Goal: Communication & Community: Answer question/provide support

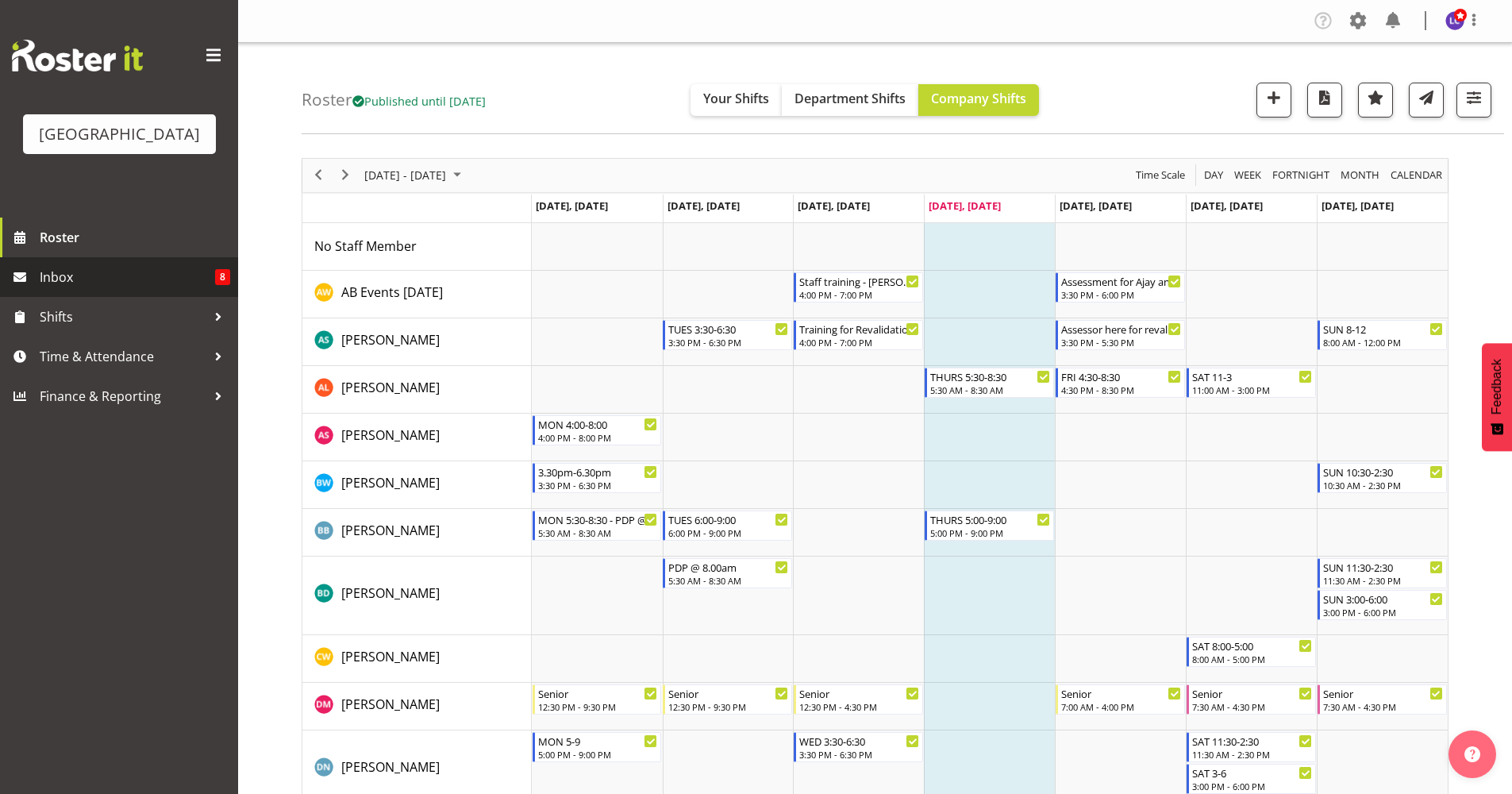
click at [105, 273] on span "Inbox" at bounding box center [127, 277] width 175 height 24
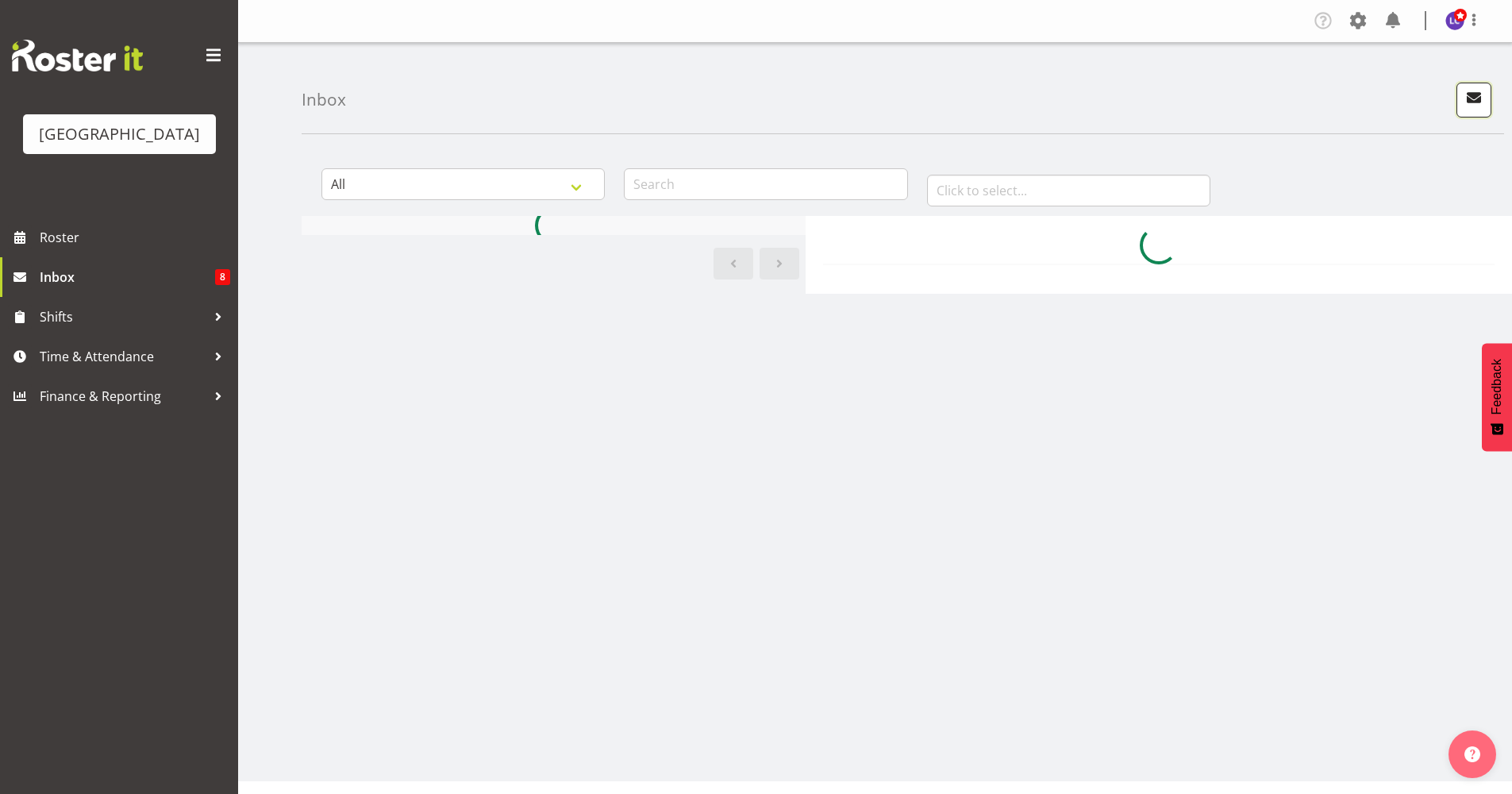
click at [1467, 110] on button "button" at bounding box center [1474, 100] width 35 height 35
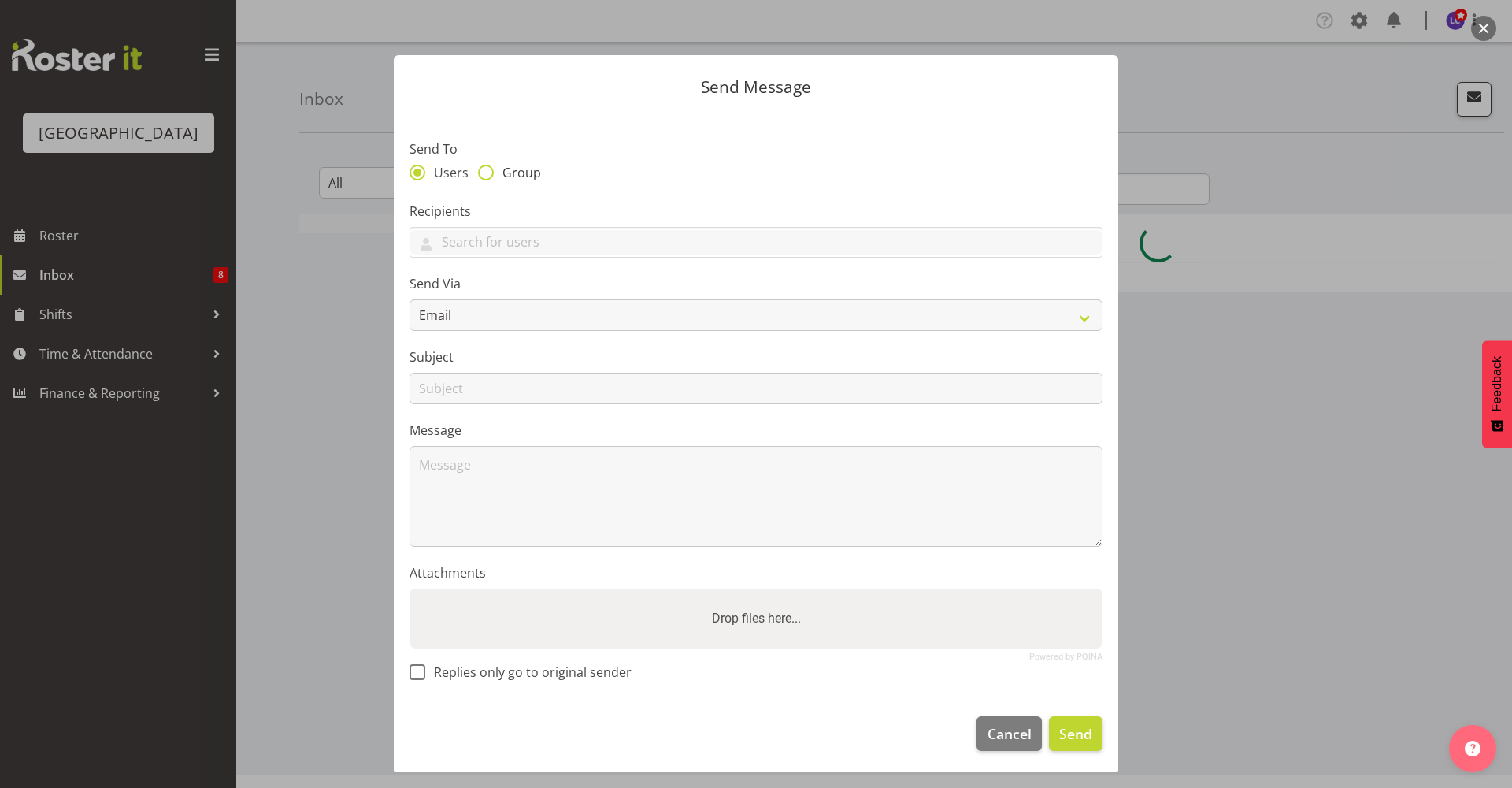
click at [506, 182] on div "Users Group" at bounding box center [756, 175] width 693 height 21
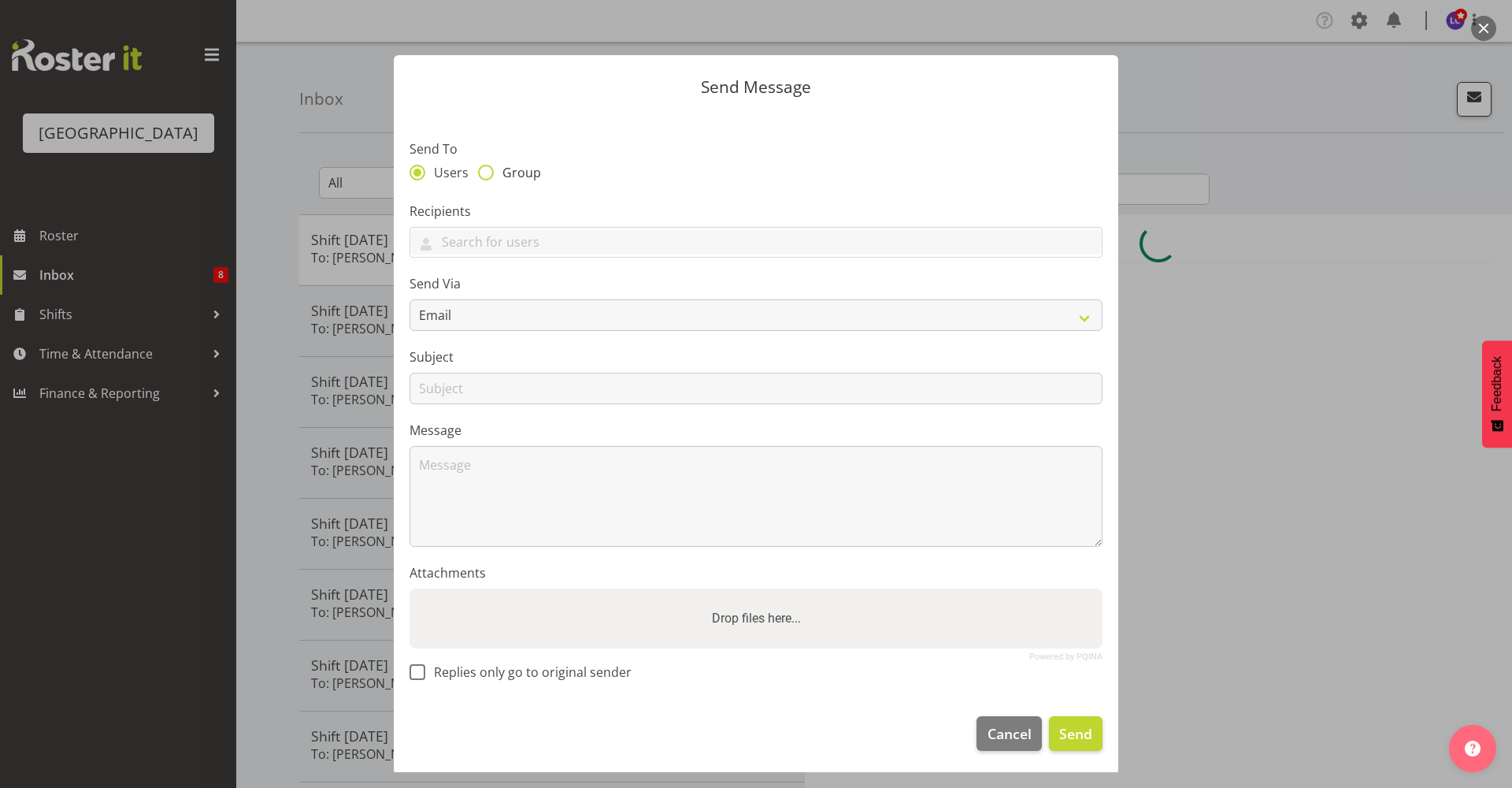
click at [509, 179] on span "Group" at bounding box center [518, 172] width 47 height 15
click at [489, 178] on input "Group" at bounding box center [482, 171] width 10 height 10
radio input "true"
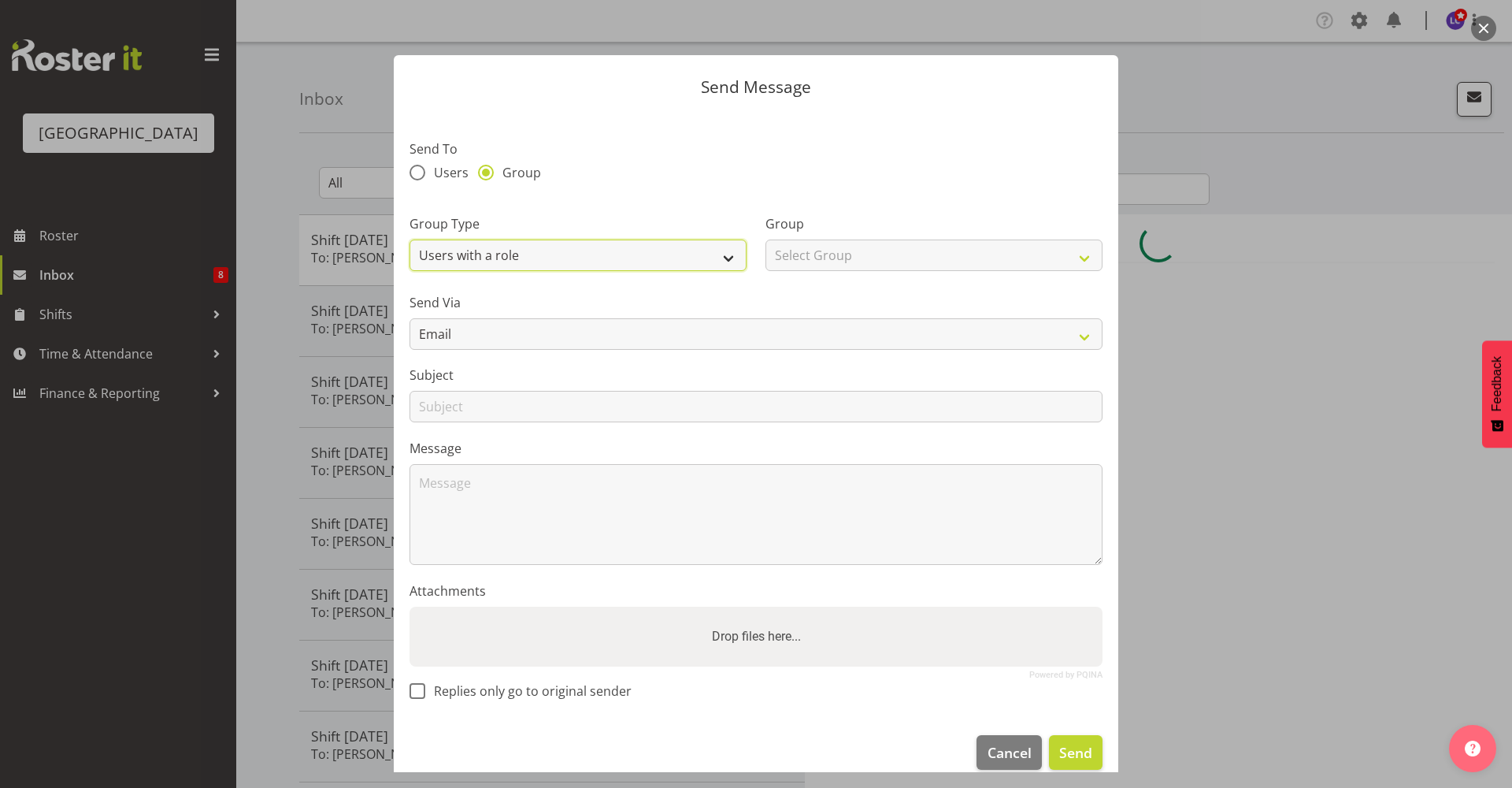
click at [526, 269] on select "Users with a role Users with a skill Primary users in a location All users in a…" at bounding box center [578, 255] width 337 height 32
select select "all_department"
click at [409, 240] on select "Users with a role Users with a skill Primary users in a location All users in a…" at bounding box center [578, 255] width 337 height 32
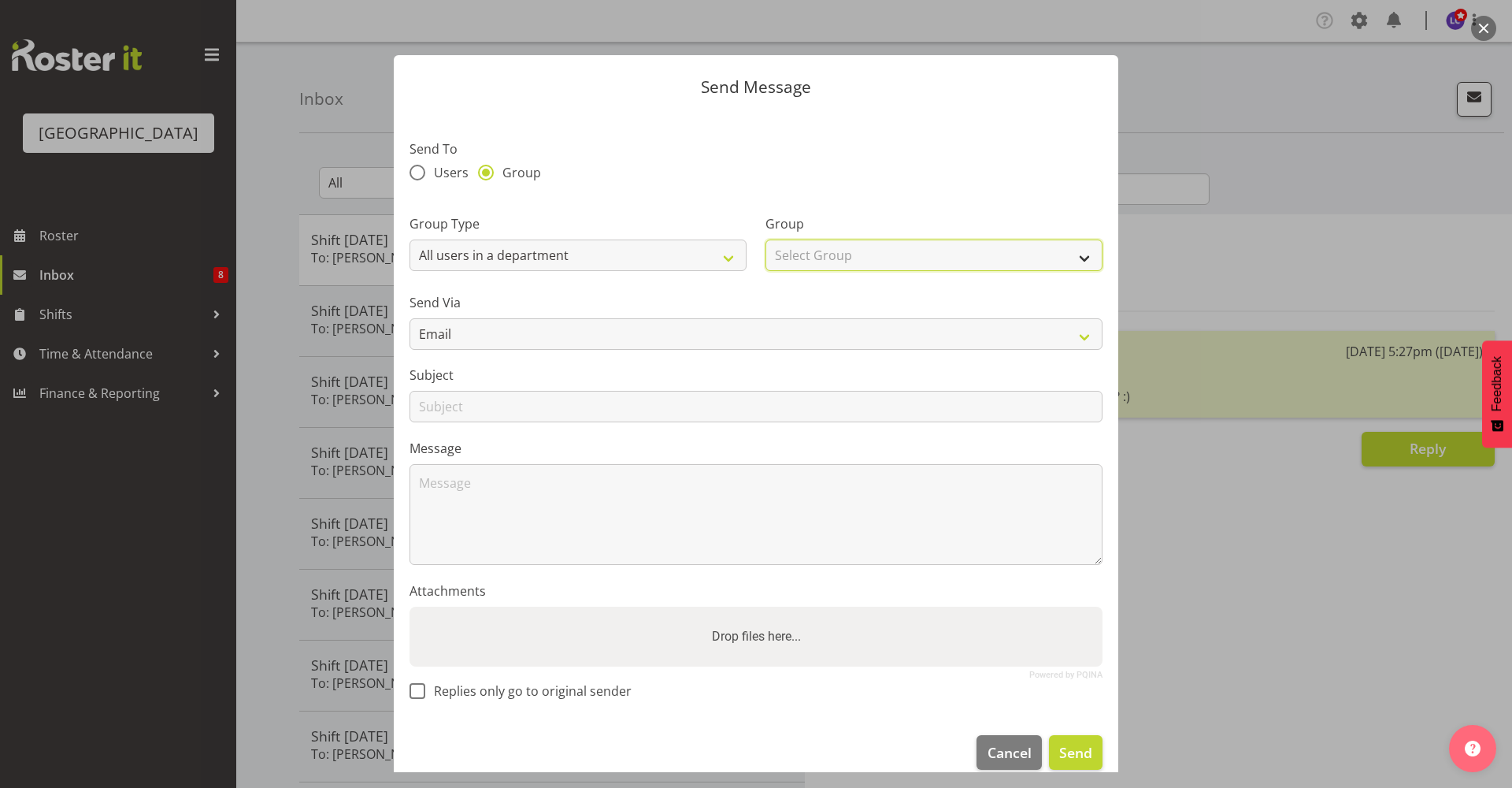
click at [842, 253] on select "Select Group Cleaning Crew Customer Services Crew Lifeguard Crew Maintenance Cr…" at bounding box center [934, 255] width 337 height 32
select select "114"
click at [765, 240] on select "Select Group Cleaning Crew Customer Services Crew Lifeguard Crew Maintenance Cr…" at bounding box center [934, 255] width 337 height 32
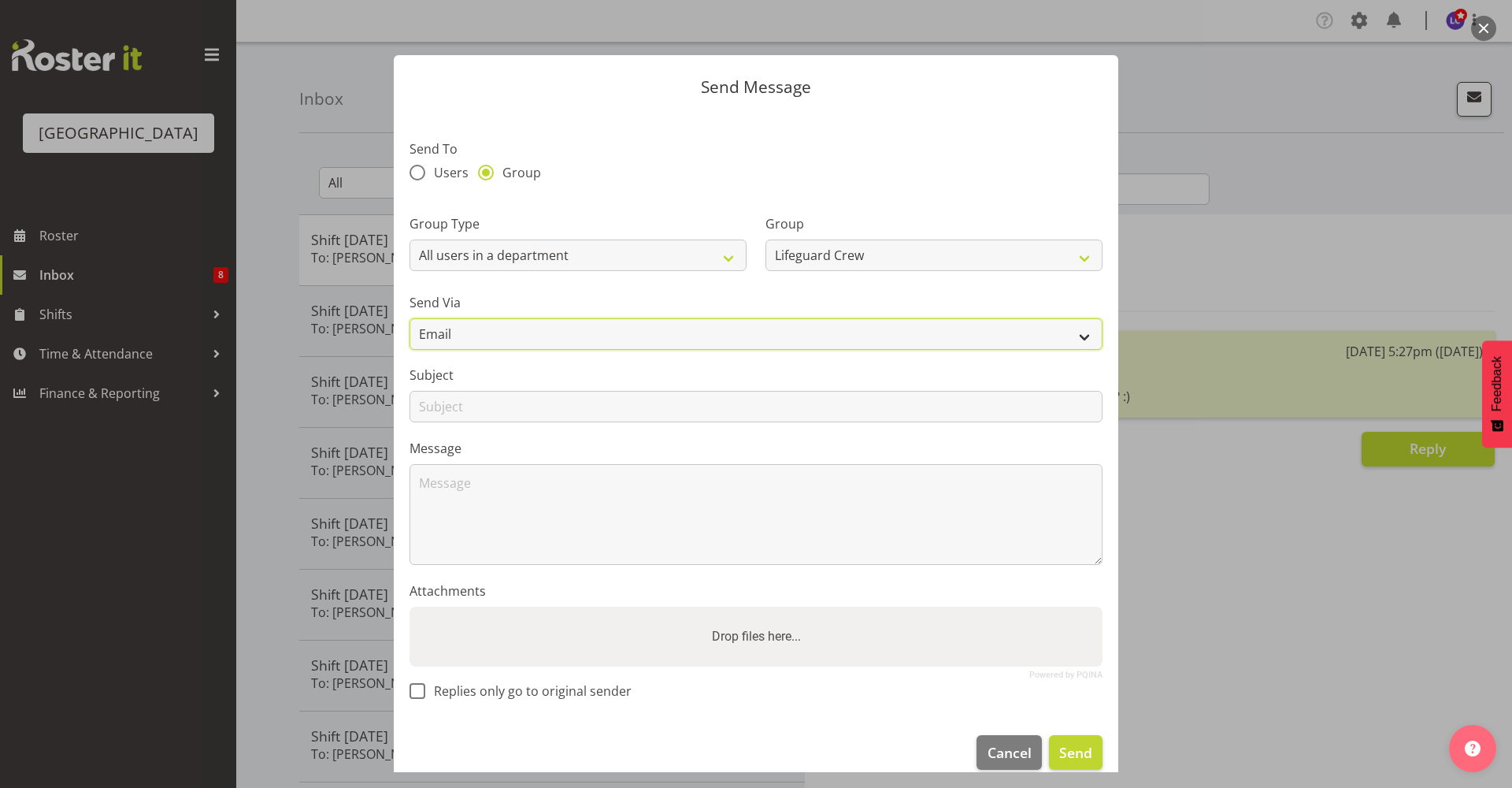
click at [658, 340] on select "Email SMS" at bounding box center [756, 334] width 693 height 32
select select "sms"
click at [409, 318] on select "Email SMS" at bounding box center [756, 334] width 693 height 32
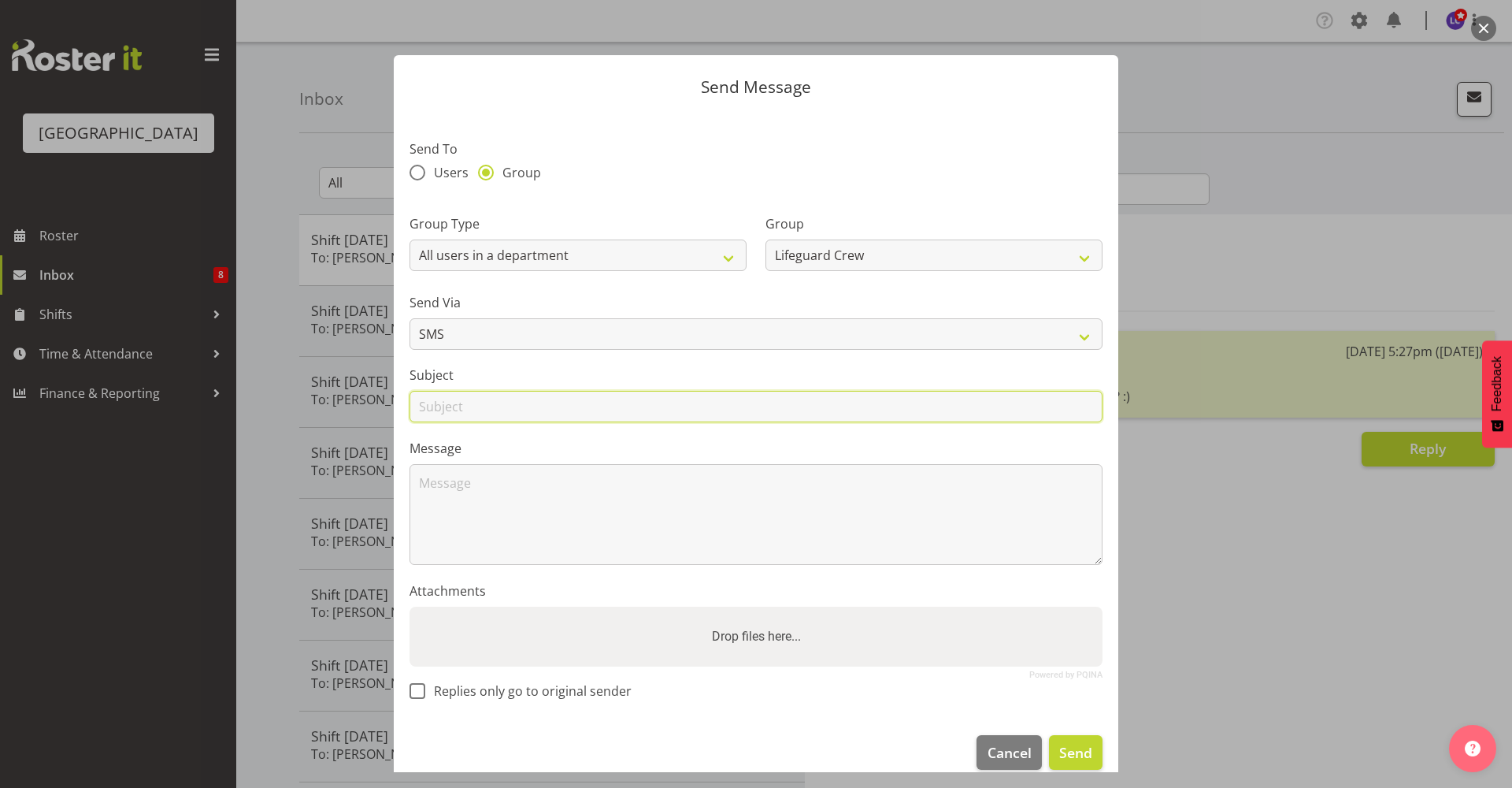
click at [647, 402] on input "text" at bounding box center [756, 406] width 693 height 32
type input "Shift [DATE]"
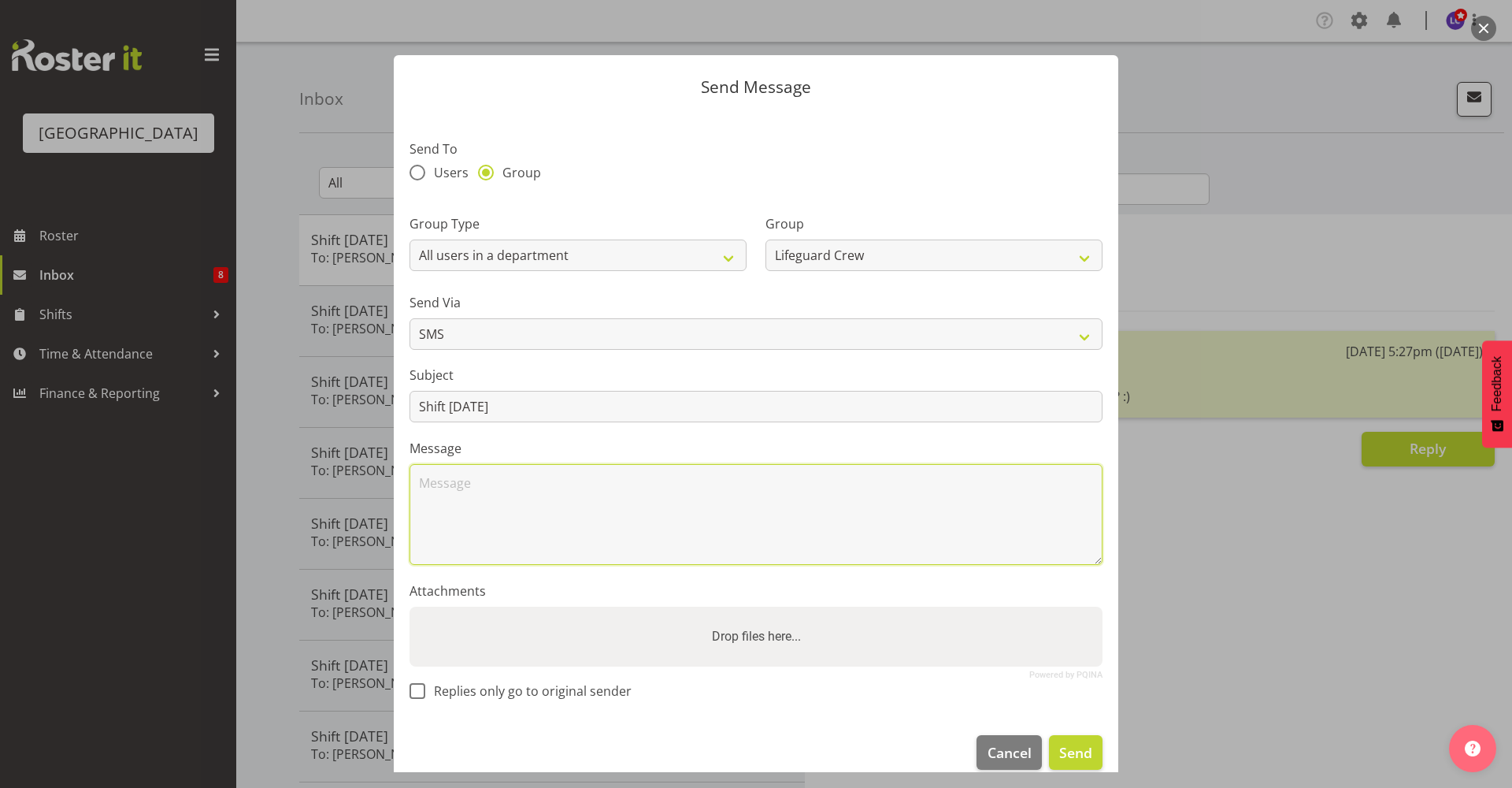
click at [490, 507] on textarea at bounding box center [756, 515] width 693 height 101
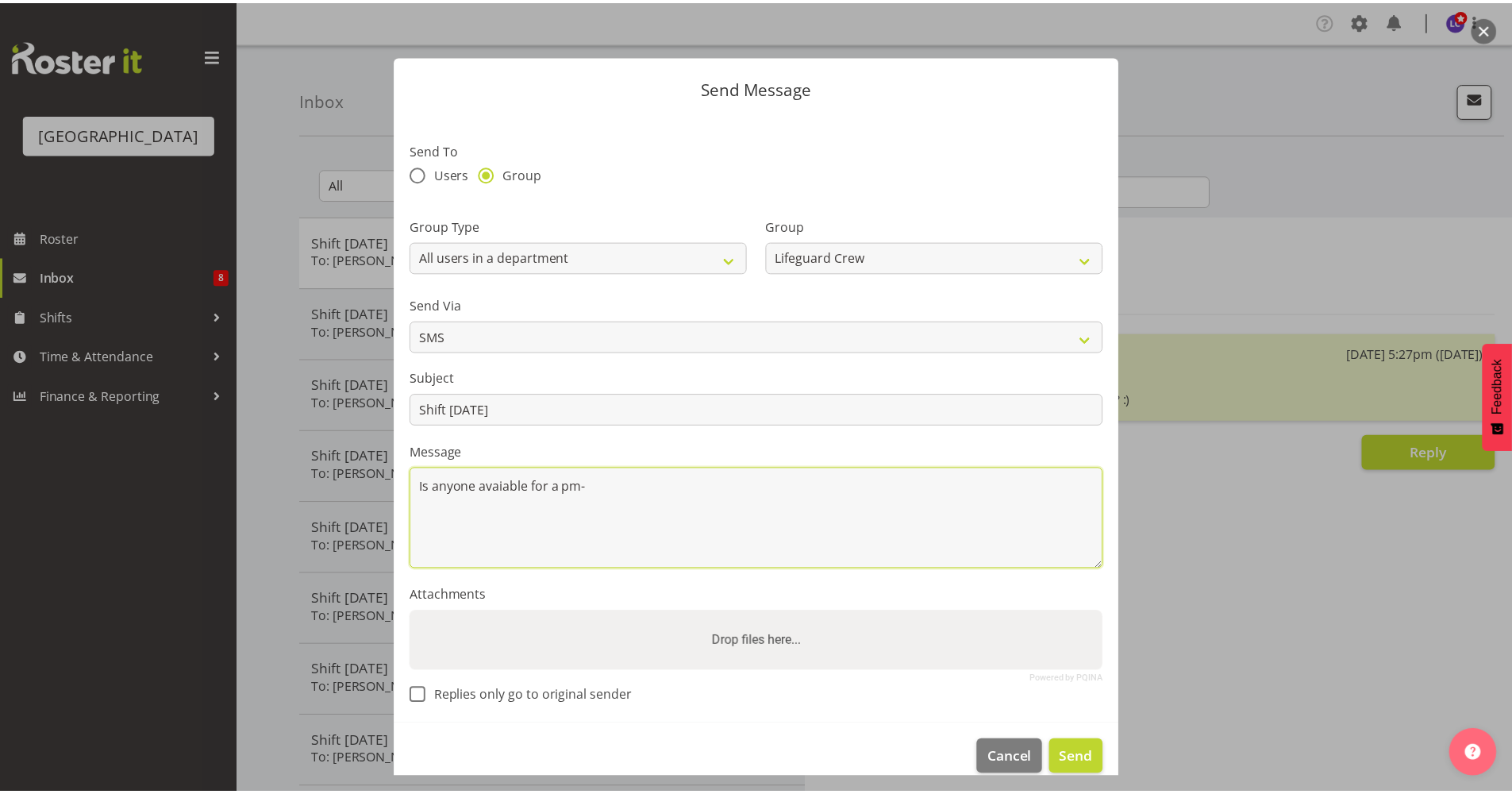
scroll to position [22, 0]
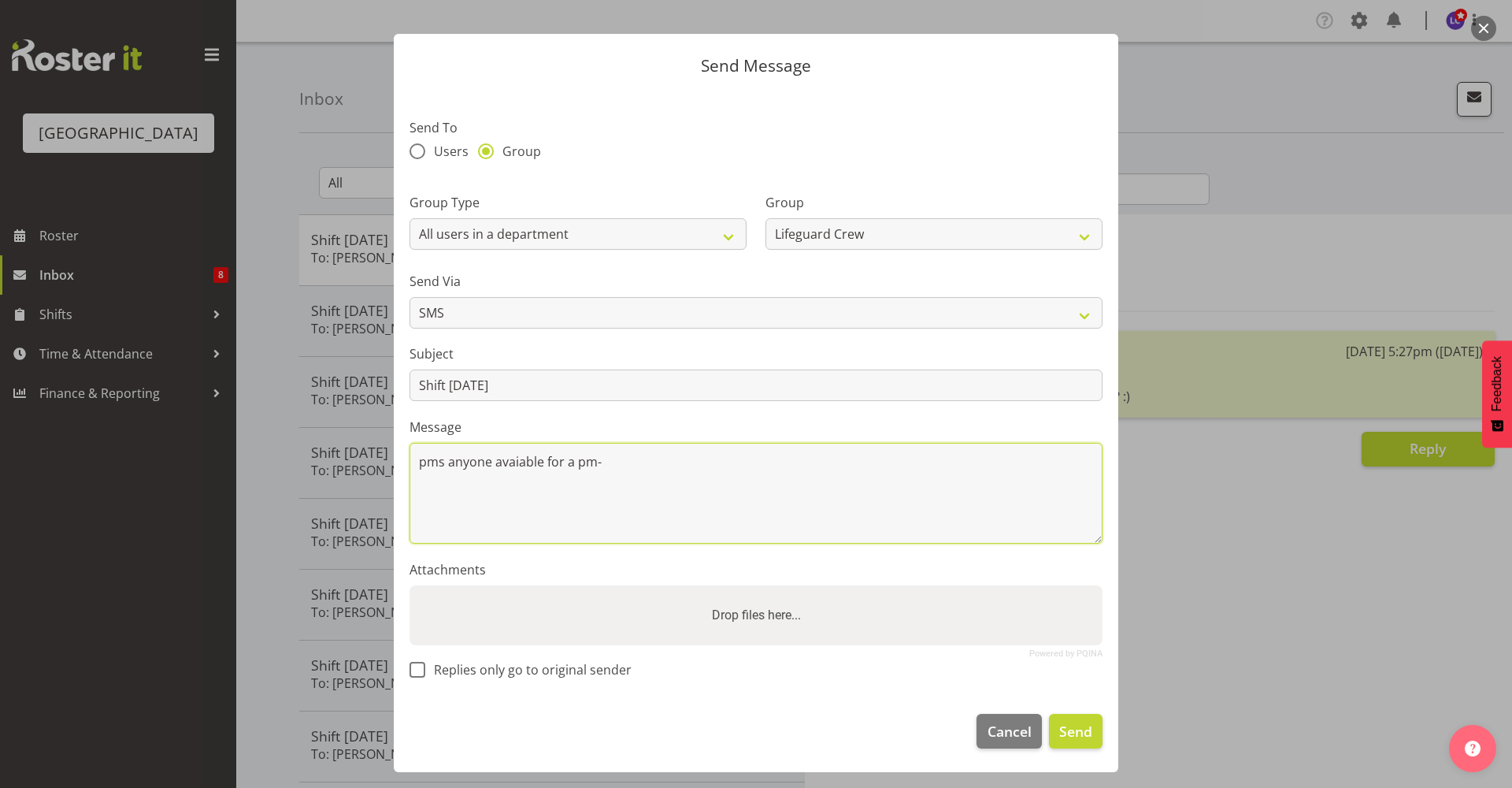
drag, startPoint x: 589, startPoint y: 458, endPoint x: 620, endPoint y: 455, distance: 31.1
click at [591, 458] on textarea "pms anyone avaiable for a pm-" at bounding box center [756, 493] width 693 height 101
click at [622, 458] on textarea "pms anyone avaiable for a pm-" at bounding box center [756, 493] width 693 height 101
drag, startPoint x: 445, startPoint y: 461, endPoint x: 409, endPoint y: 460, distance: 36.0
click at [409, 460] on textarea "pms anyone available for a 6.00pm-9.00pm" at bounding box center [756, 493] width 693 height 101
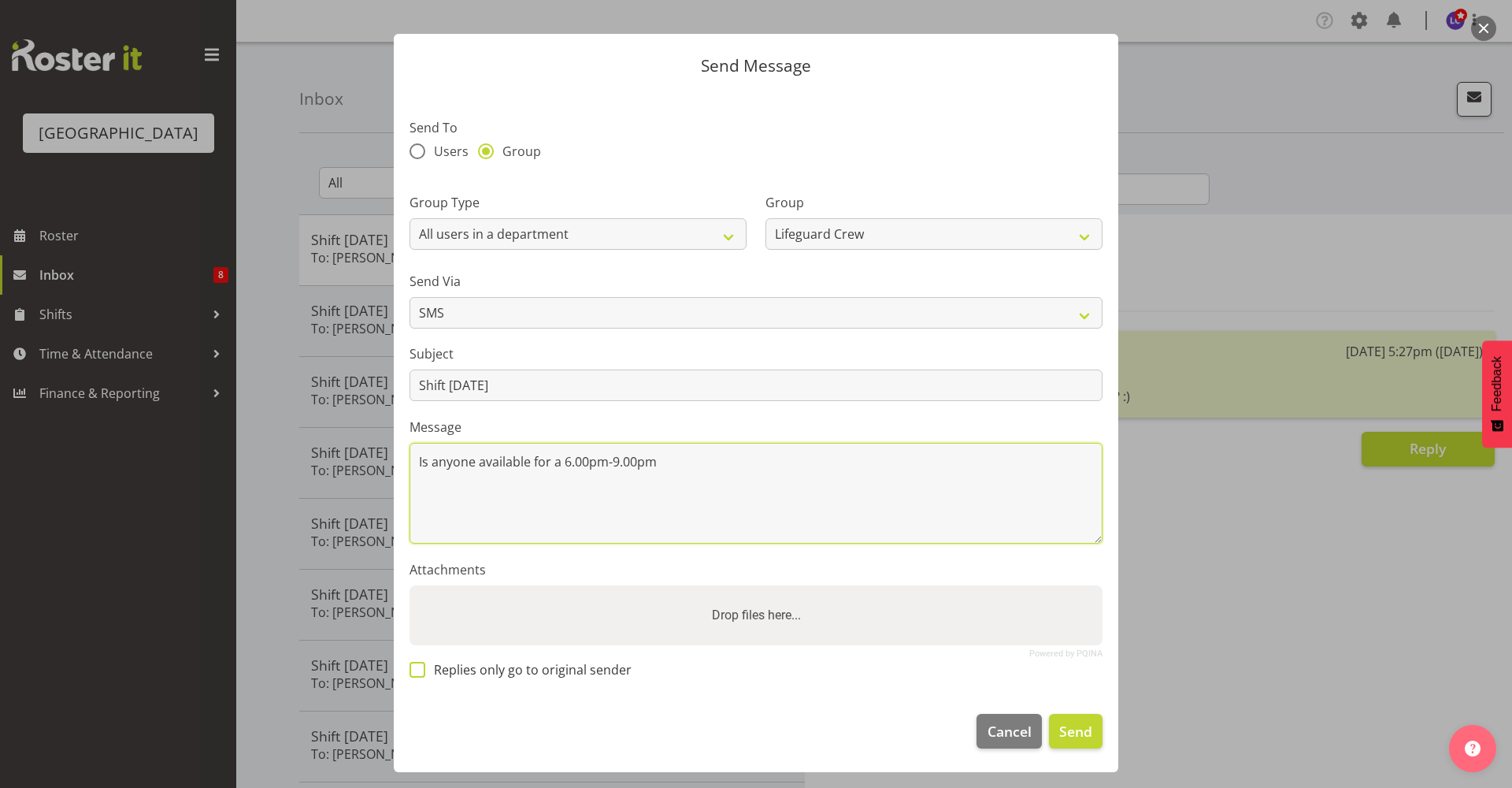
type textarea "Is anyone available for a 6.00pm-9.00pm"
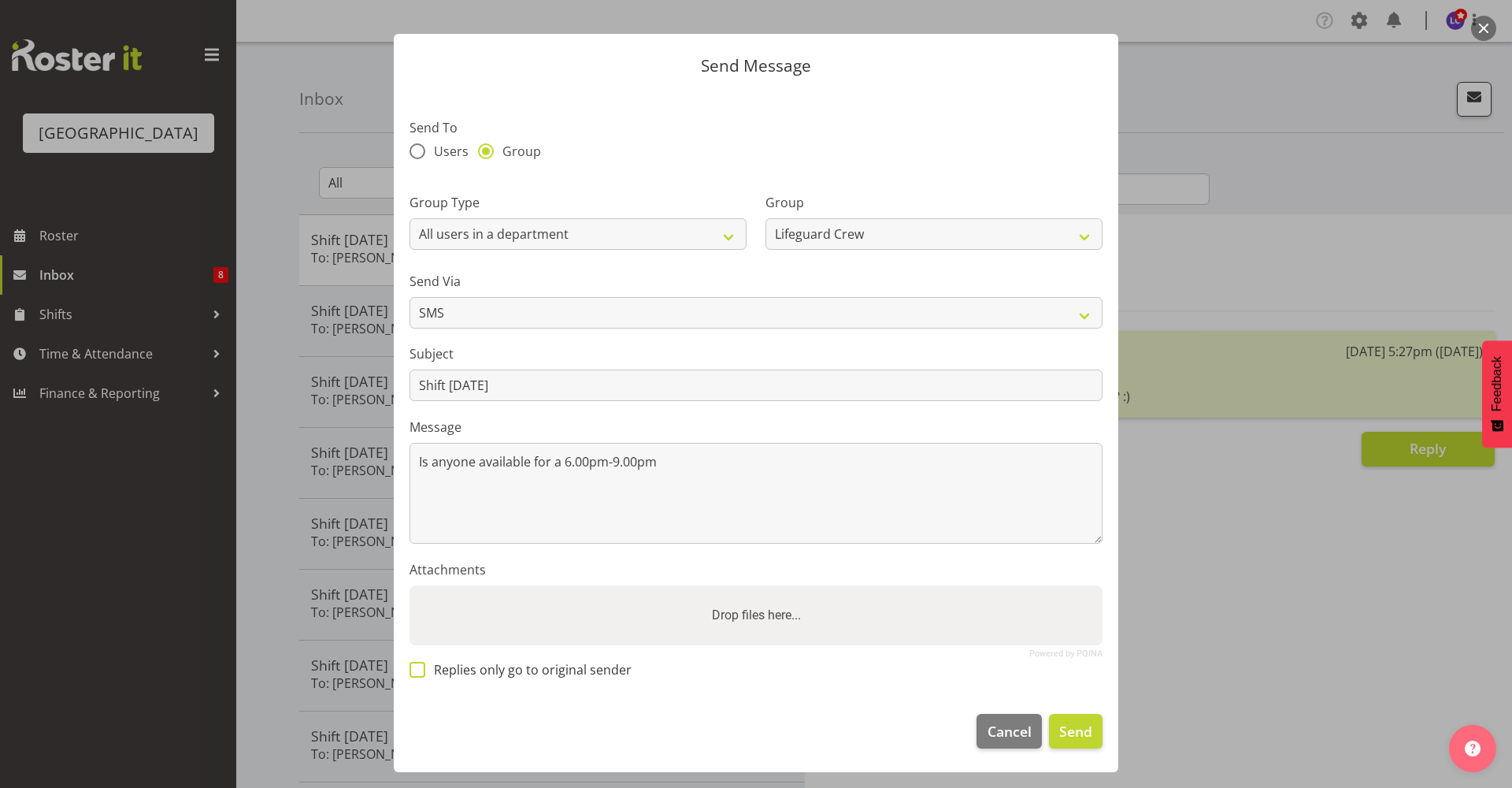
click at [494, 674] on span "Replies only go to original sender" at bounding box center [528, 669] width 206 height 15
click at [420, 674] on input "Replies only go to original sender" at bounding box center [414, 668] width 10 height 10
checkbox input "true"
click at [717, 438] on div "Message Is anyone available for a 6.00pm-9.00pm" at bounding box center [756, 481] width 693 height 126
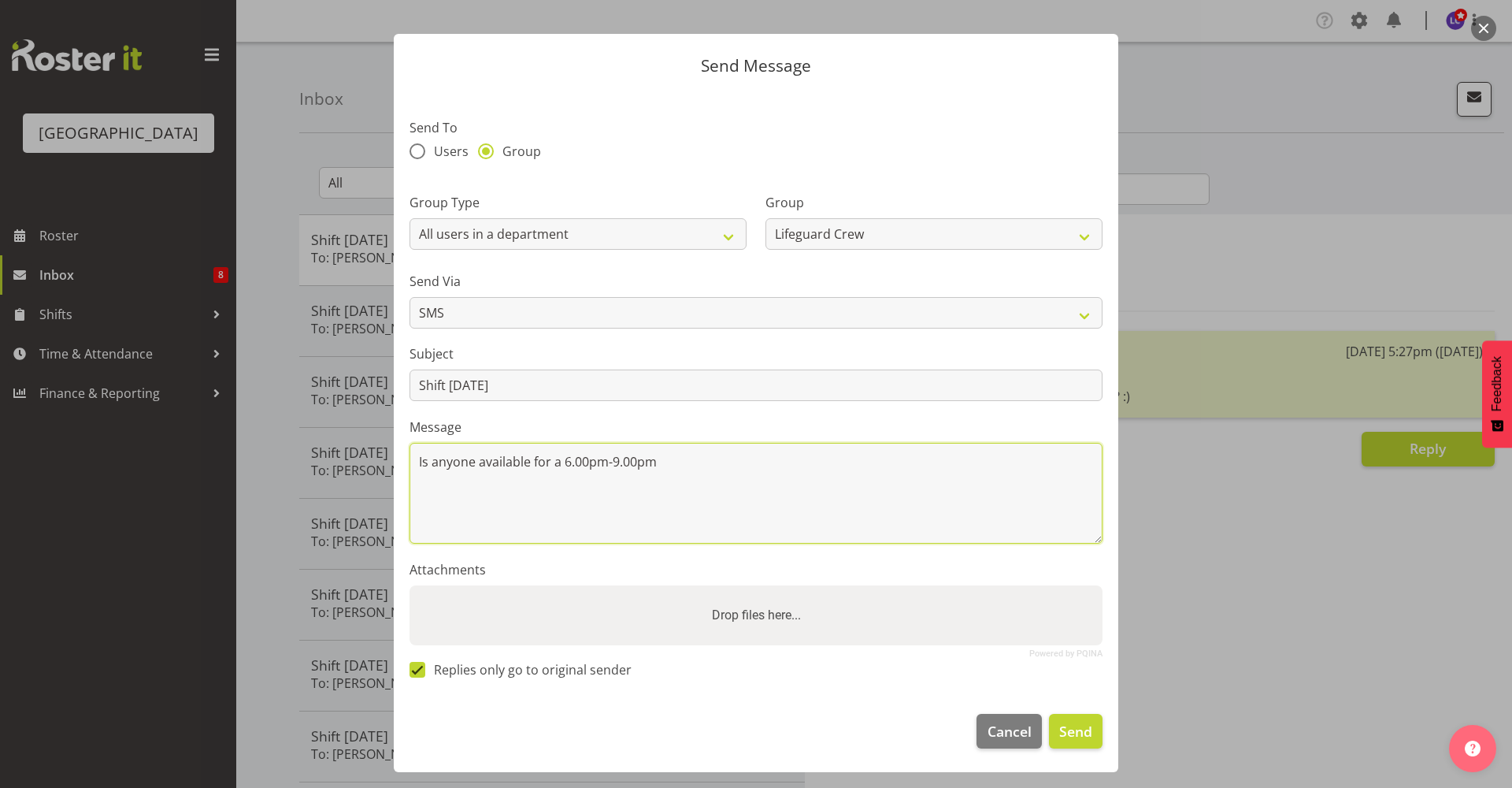
click at [713, 454] on textarea "Is anyone available for a 6.00pm-9.00pm" at bounding box center [756, 493] width 693 height 101
drag, startPoint x: 1087, startPoint y: 537, endPoint x: 1075, endPoint y: 474, distance: 64.1
click at [1075, 474] on textarea "Is anyone available for a 6.00pm-9.00pm tonight?" at bounding box center [756, 493] width 693 height 101
type textarea "Is anyone available for a 6.00pm-9.00pm tonight?"
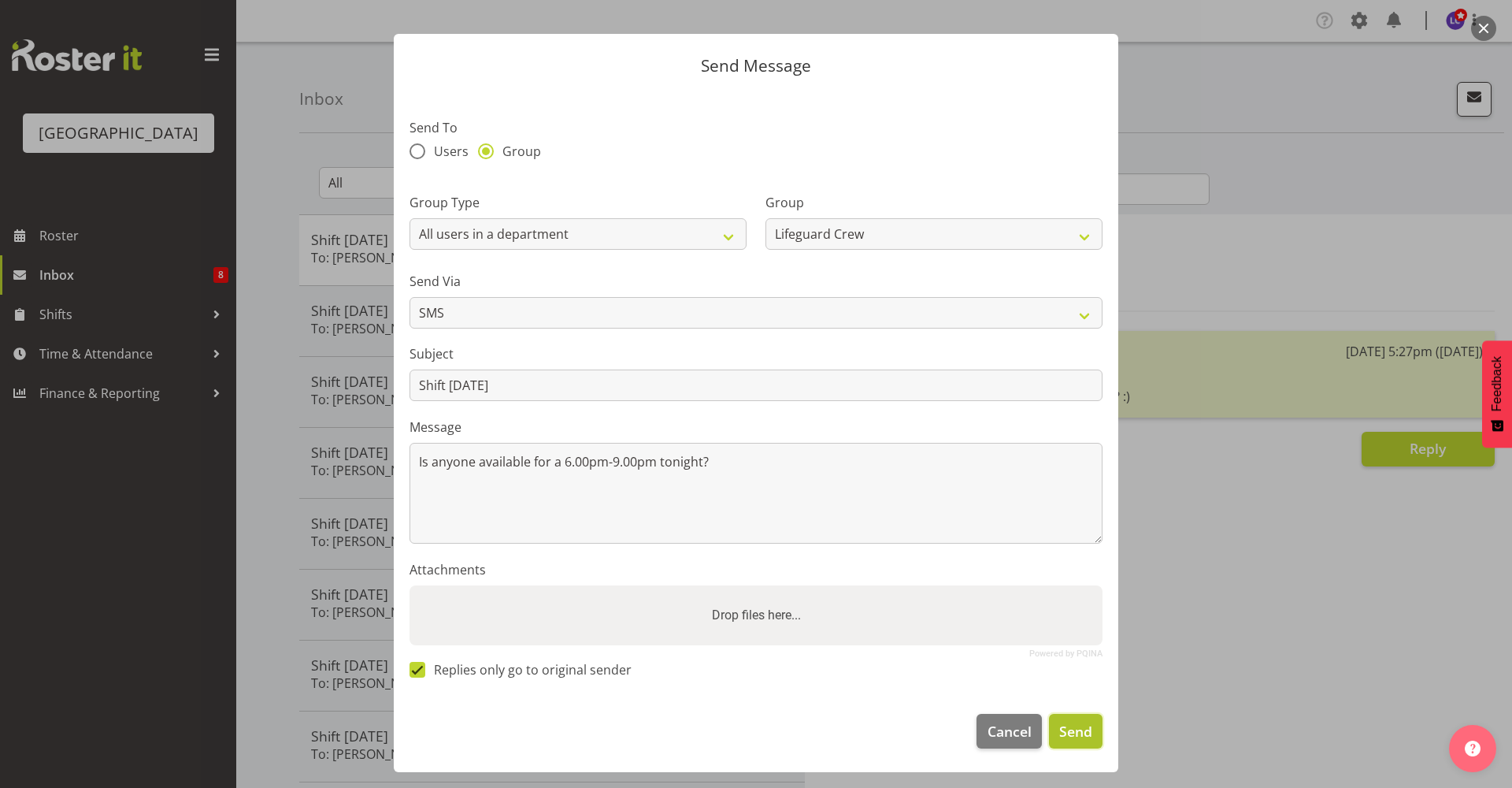
click at [1059, 734] on span "Send" at bounding box center [1076, 730] width 33 height 21
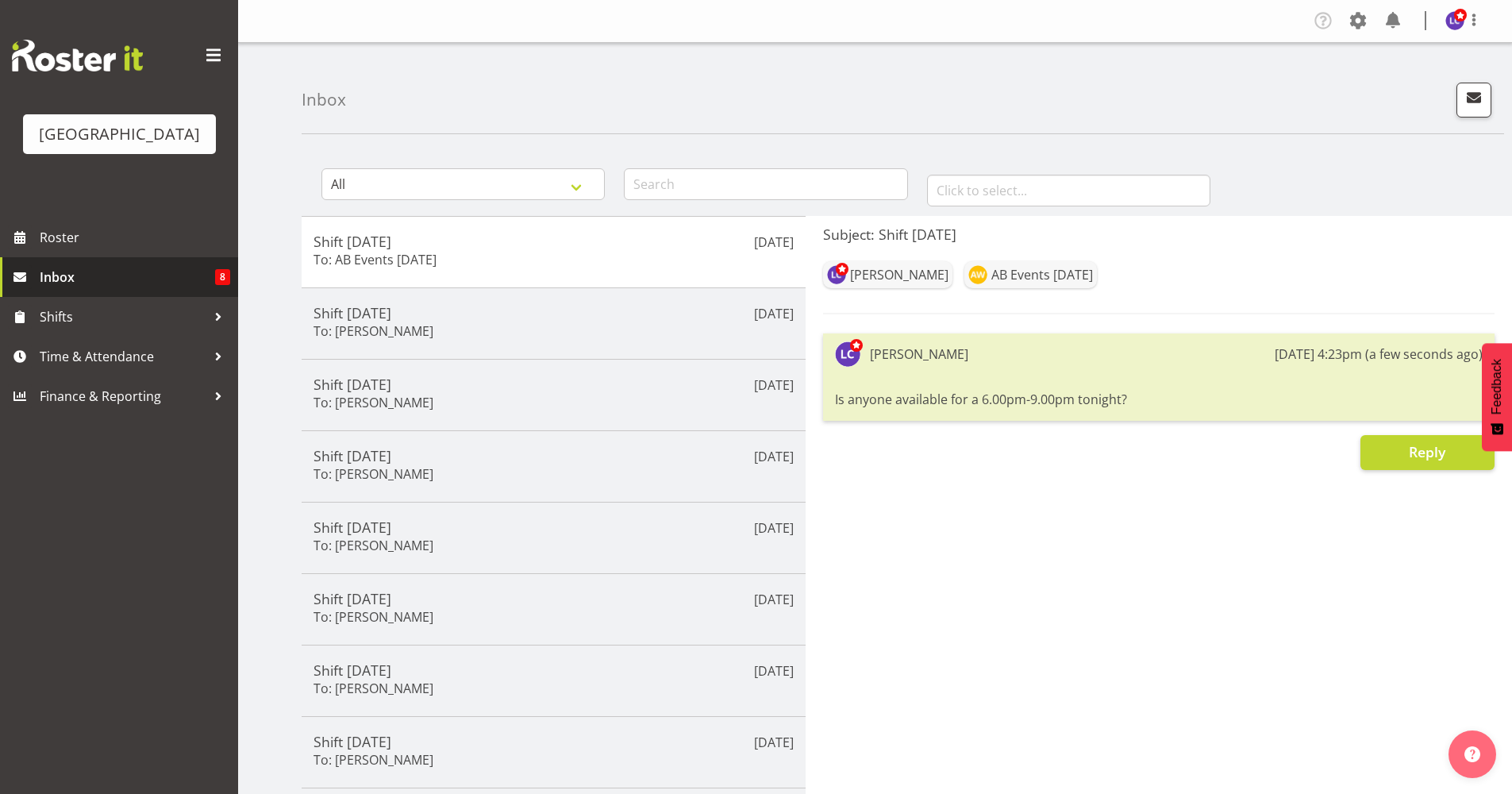
click at [149, 273] on span "Inbox" at bounding box center [127, 277] width 175 height 24
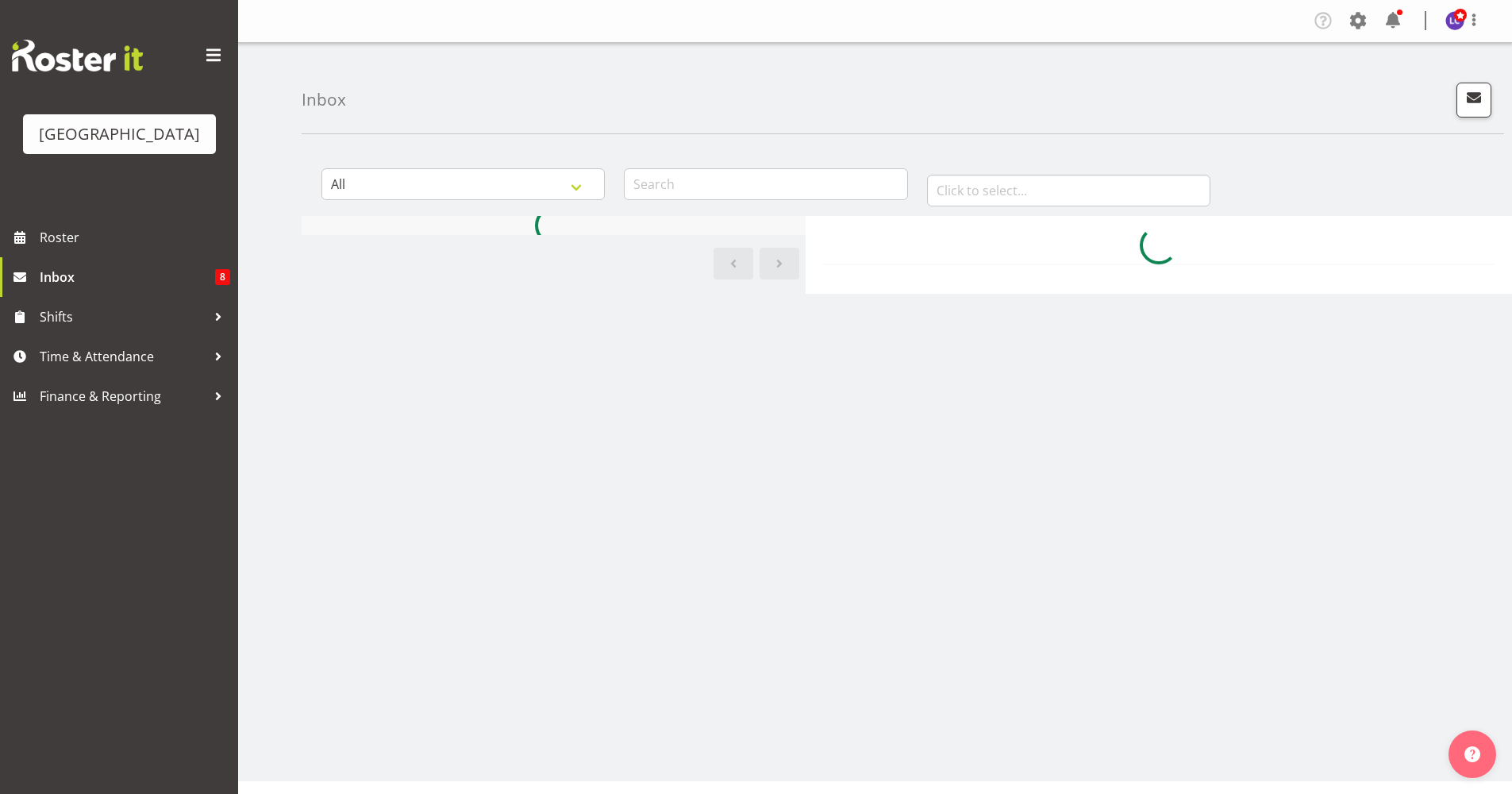
click at [1395, 26] on span at bounding box center [1393, 21] width 25 height 25
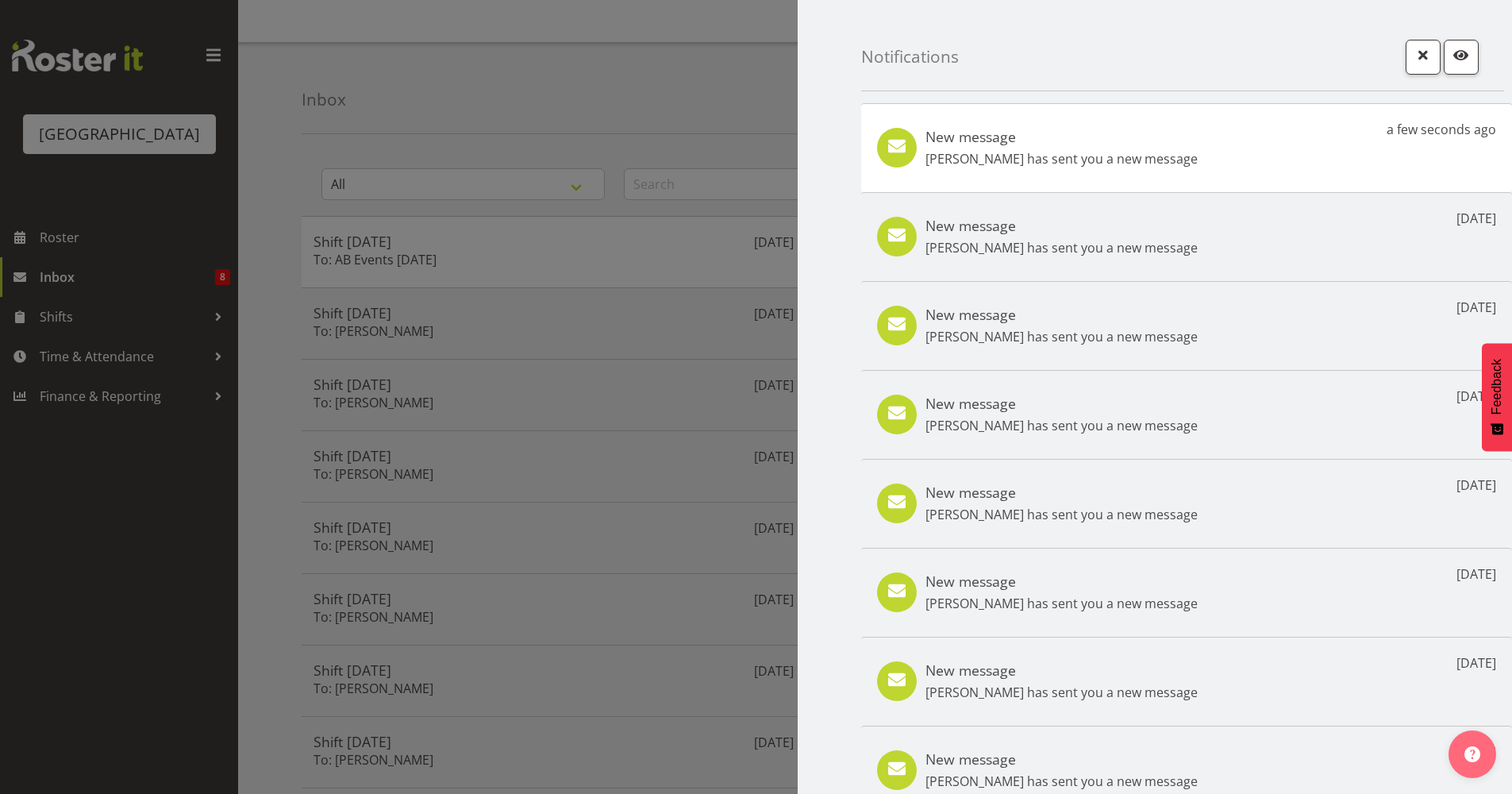
click at [1050, 181] on div "New message [PERSON_NAME] has sent you a new message a few seconds ago" at bounding box center [1187, 148] width 651 height 89
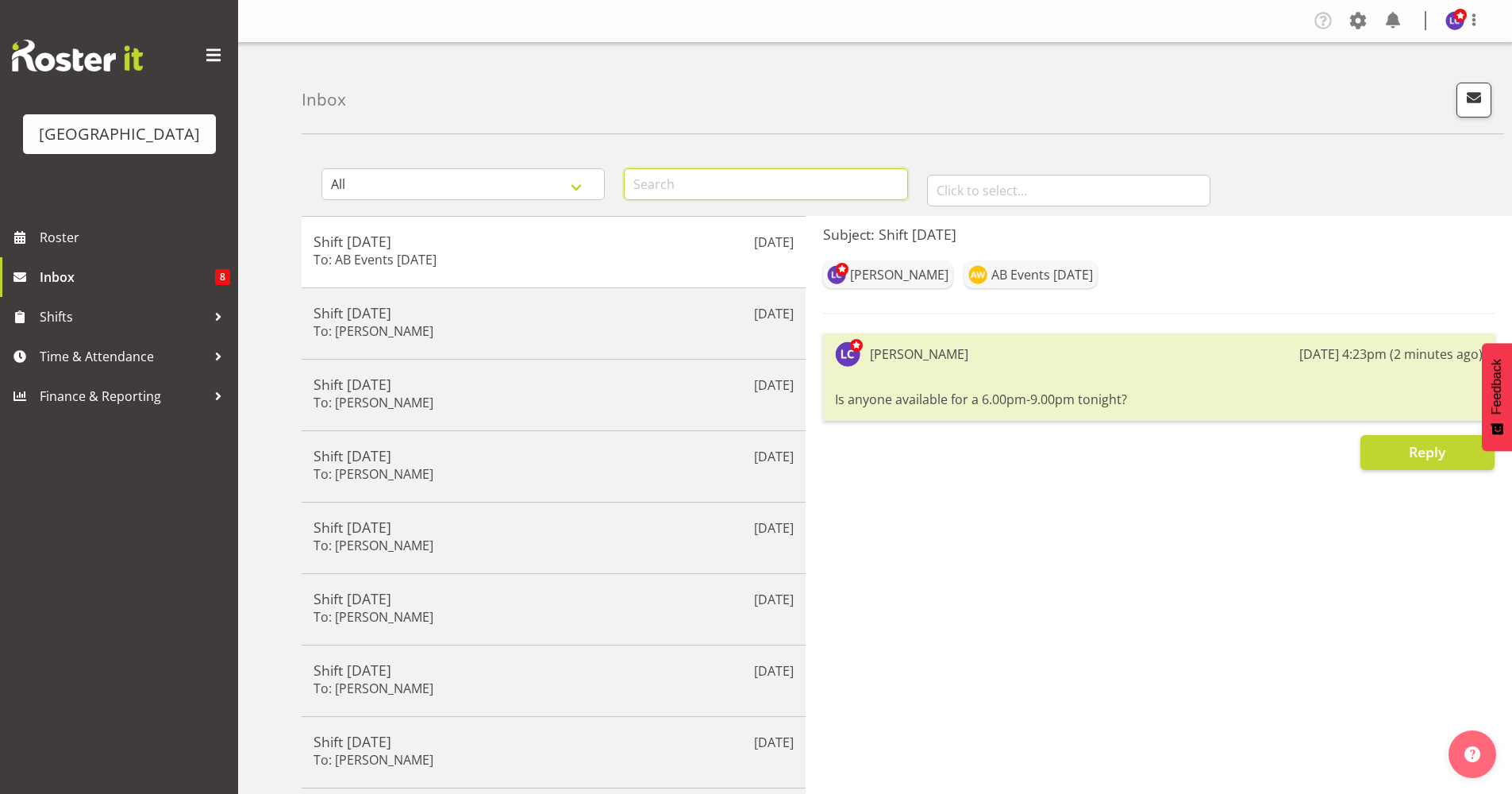
click at [832, 171] on input "text" at bounding box center [766, 184] width 284 height 32
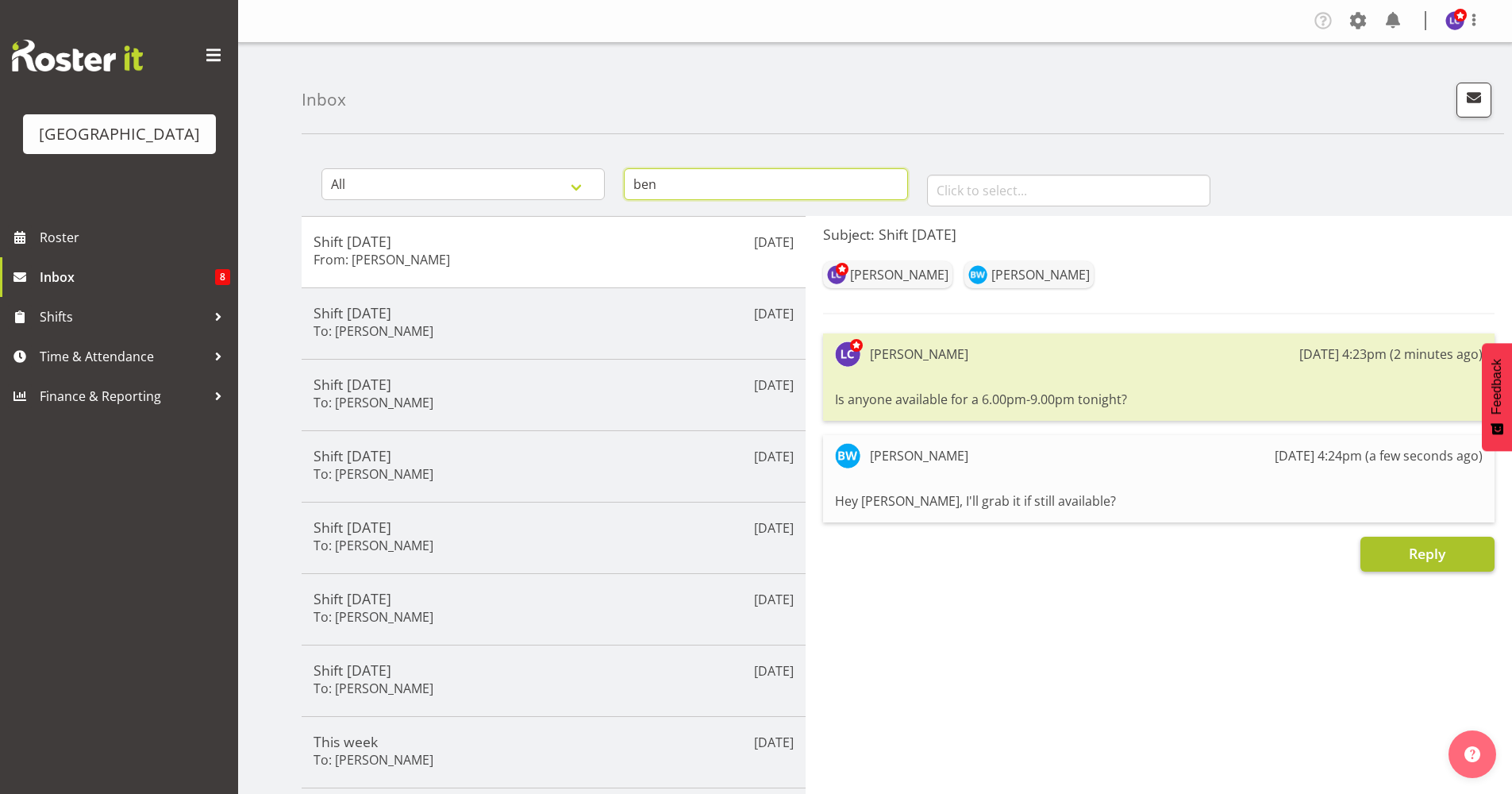
type input "ben"
click at [1403, 543] on button "Reply" at bounding box center [1427, 554] width 134 height 35
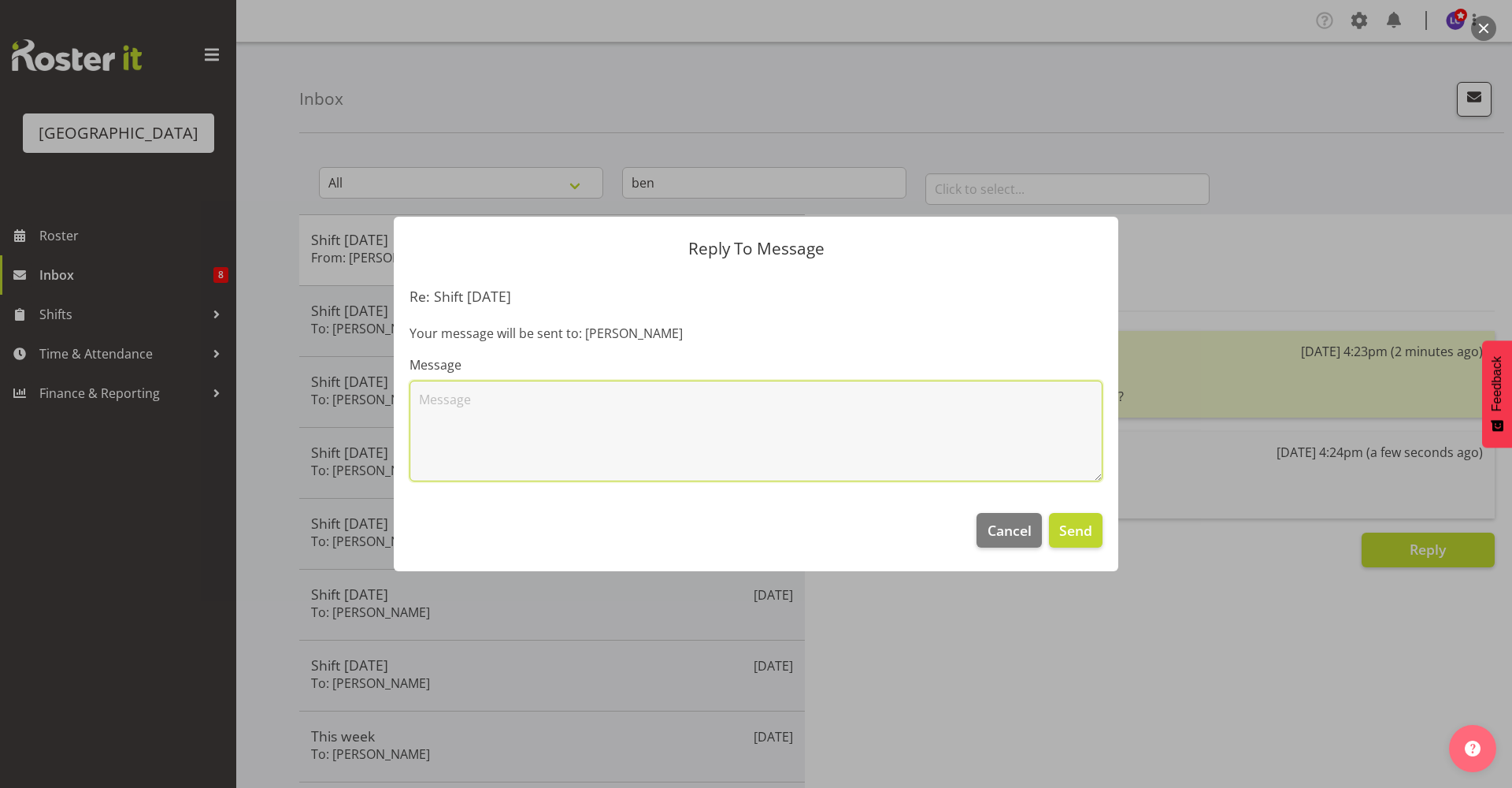
click at [1038, 441] on textarea at bounding box center [756, 431] width 693 height 101
type textarea "Legend yes please"
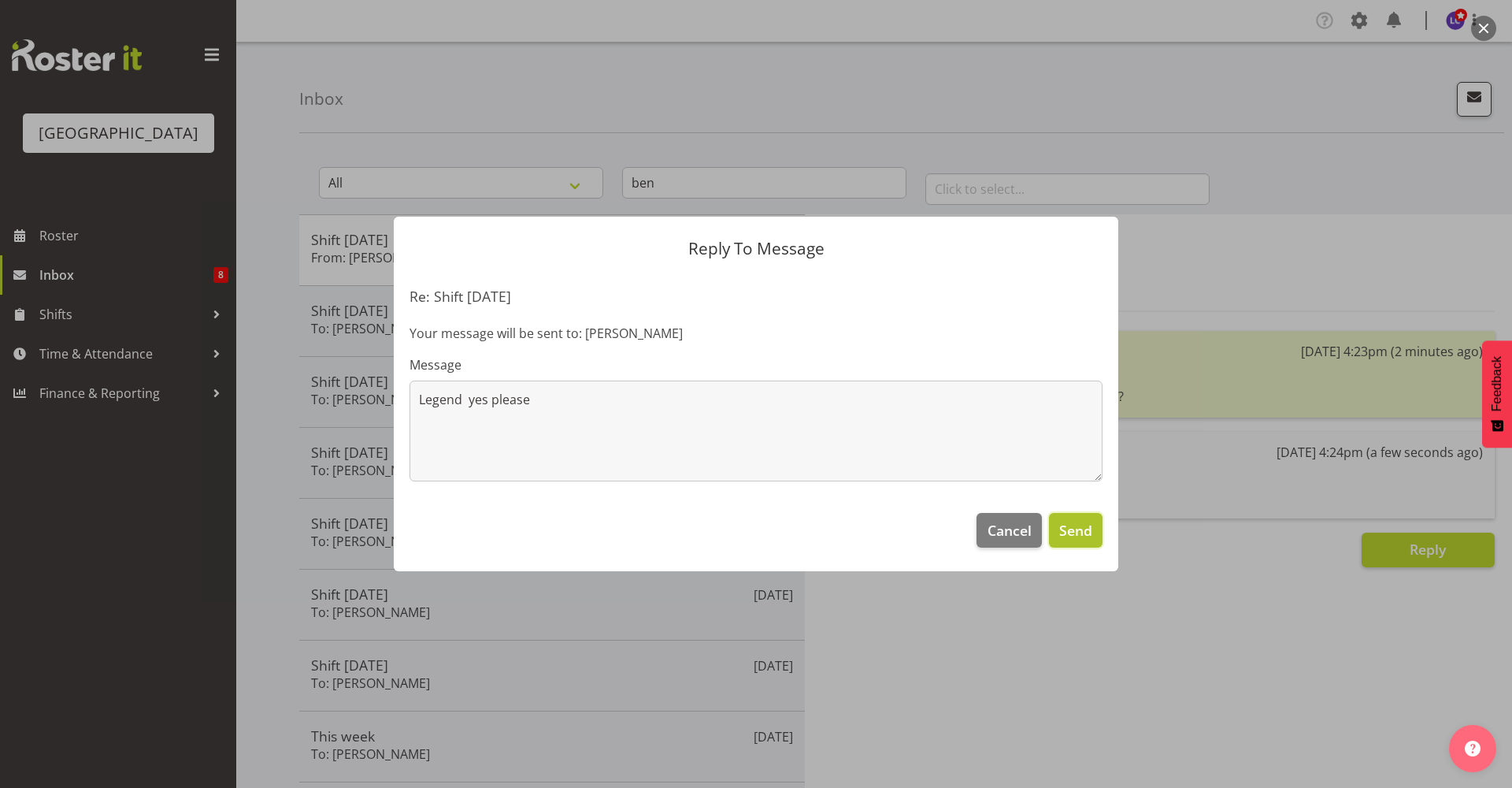
click at [1089, 537] on span "Send" at bounding box center [1076, 530] width 33 height 21
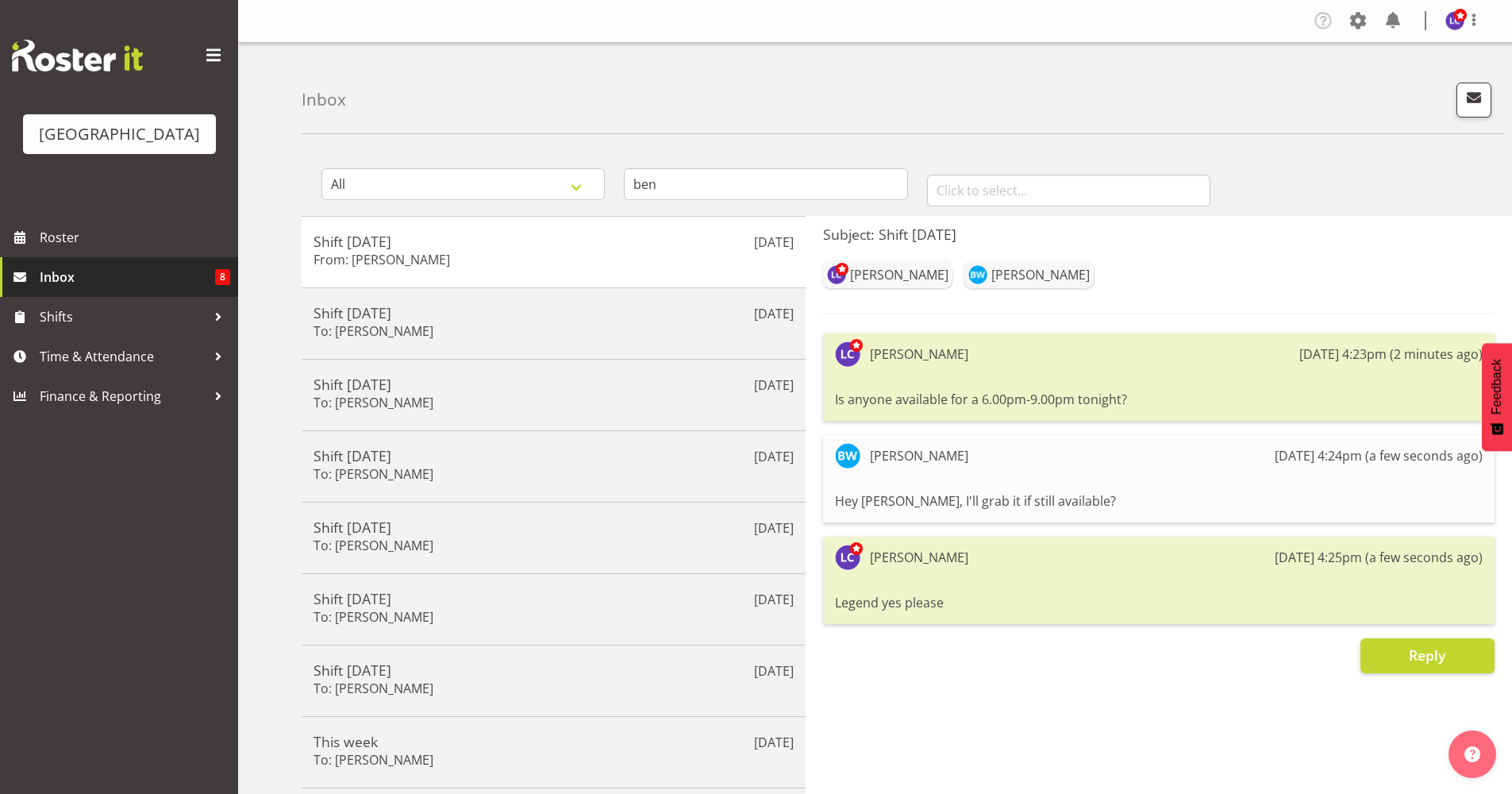
click at [128, 263] on link "Inbox 8" at bounding box center [119, 277] width 238 height 40
